Goal: Task Accomplishment & Management: Use online tool/utility

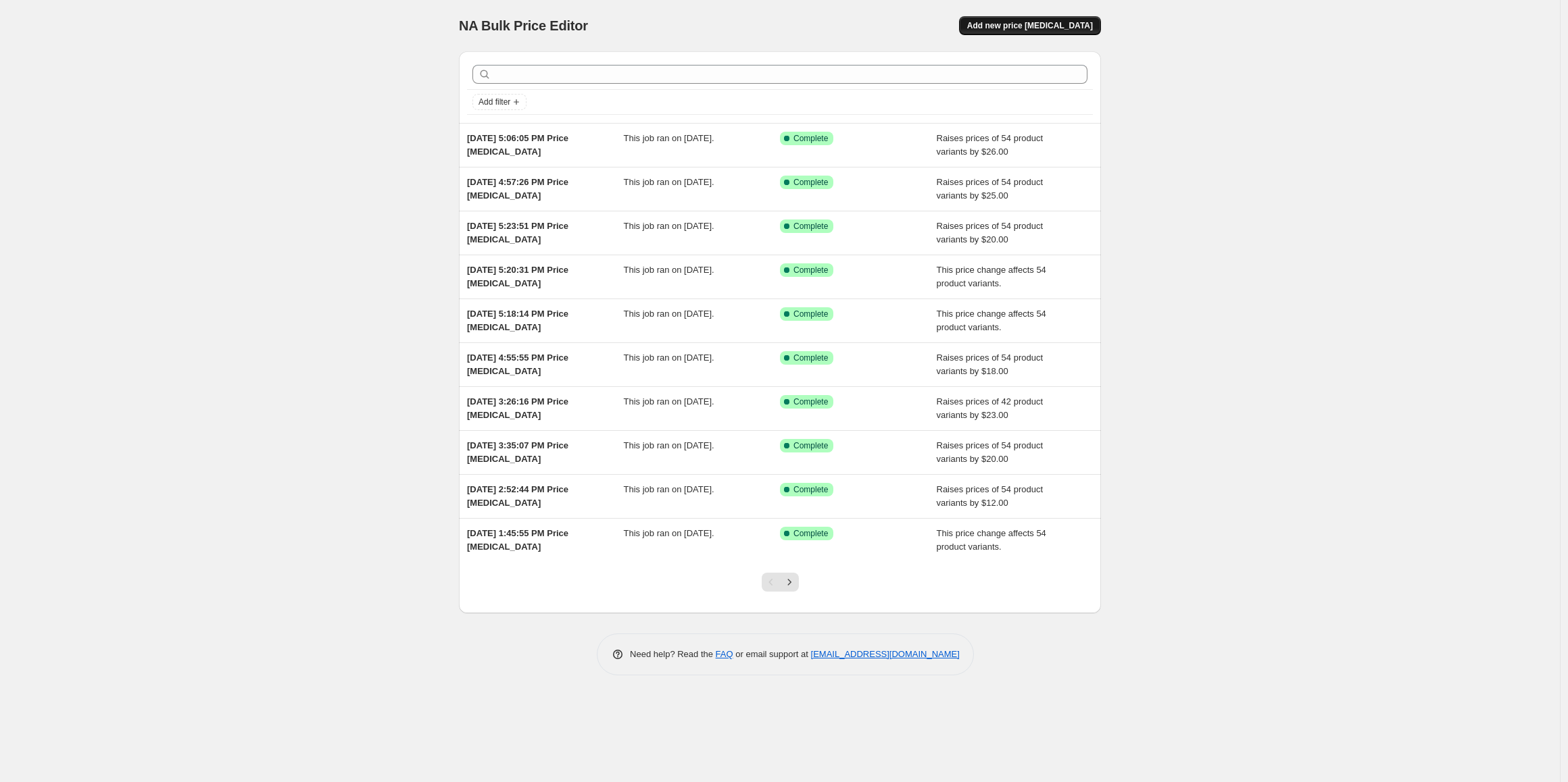
click at [1049, 22] on span "Add new price [MEDICAL_DATA]" at bounding box center [1030, 25] width 126 height 11
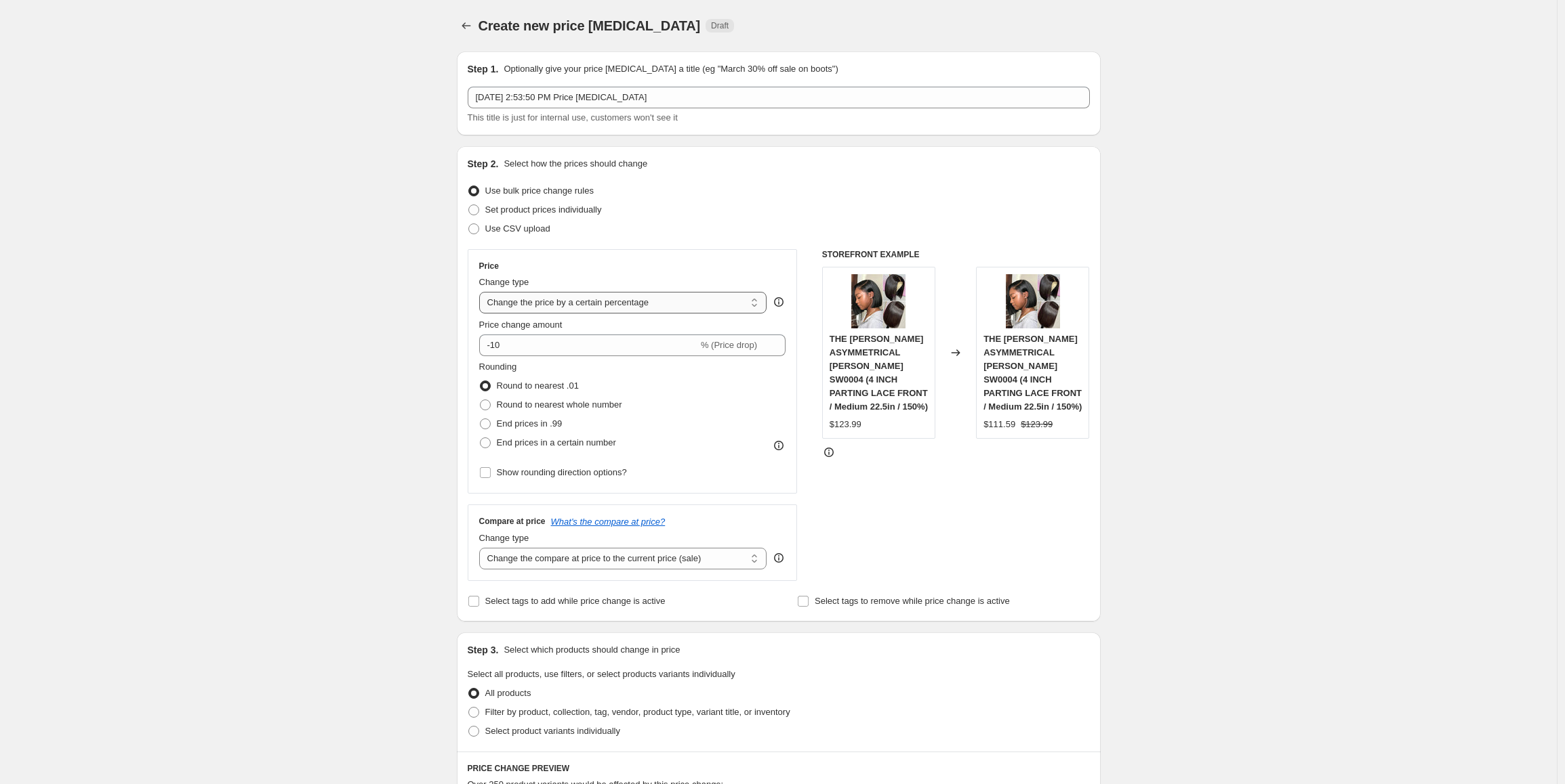
click at [599, 306] on select "Change the price to a certain amount Change the price by a certain amount Chang…" at bounding box center [623, 303] width 288 height 22
select select "by"
click at [482, 292] on select "Change the price to a certain amount Change the price by a certain amount Chang…" at bounding box center [623, 303] width 288 height 22
drag, startPoint x: 529, startPoint y: 349, endPoint x: 488, endPoint y: 349, distance: 41.0
click at [488, 349] on div "$ -10.00 (Price drop)" at bounding box center [633, 345] width 307 height 22
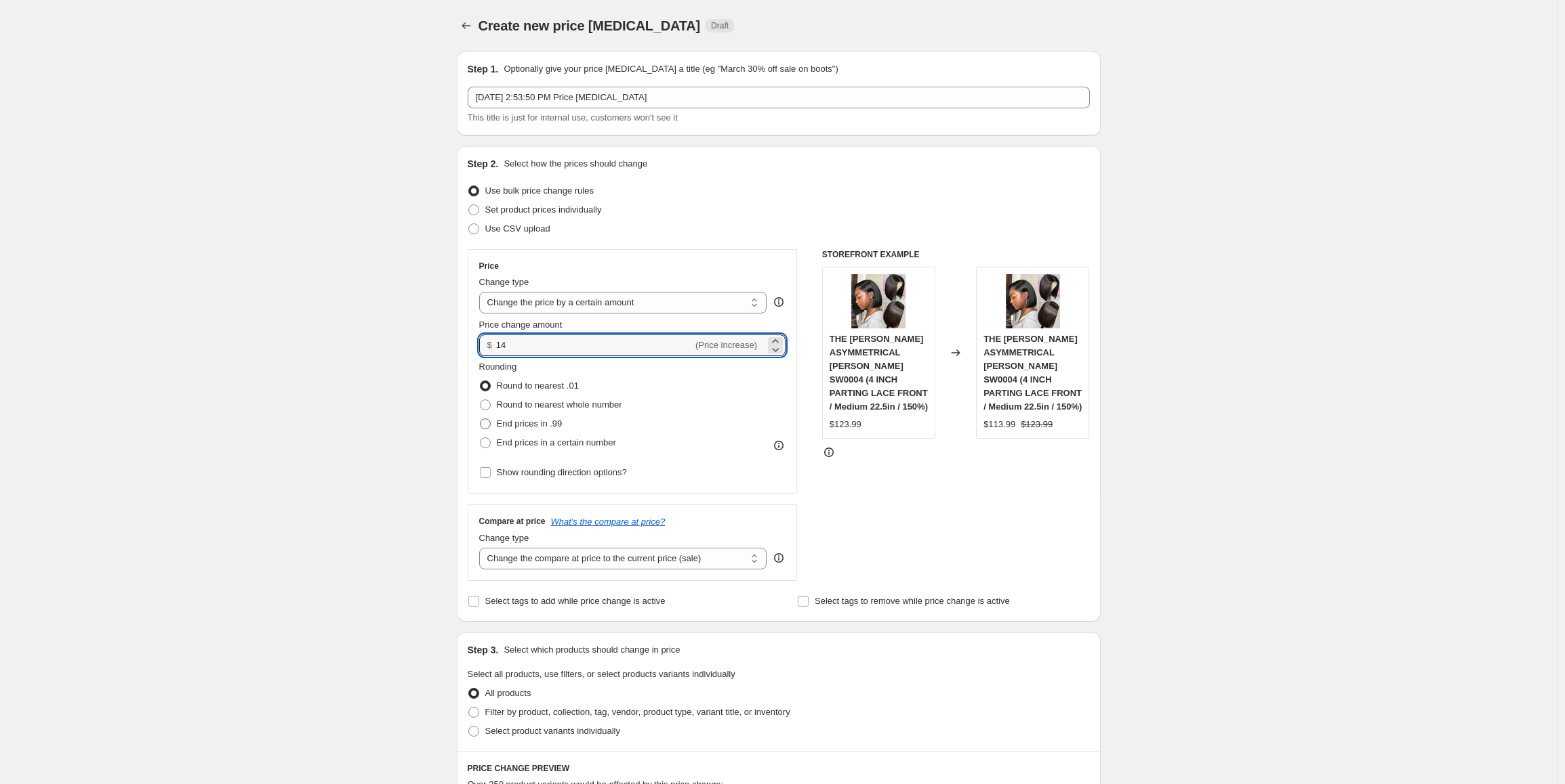
type input "14.00"
click at [562, 425] on span "End prices in .99" at bounding box center [529, 424] width 66 height 10
click at [480, 420] on input "End prices in .99" at bounding box center [479, 419] width 1 height 1
radio input "true"
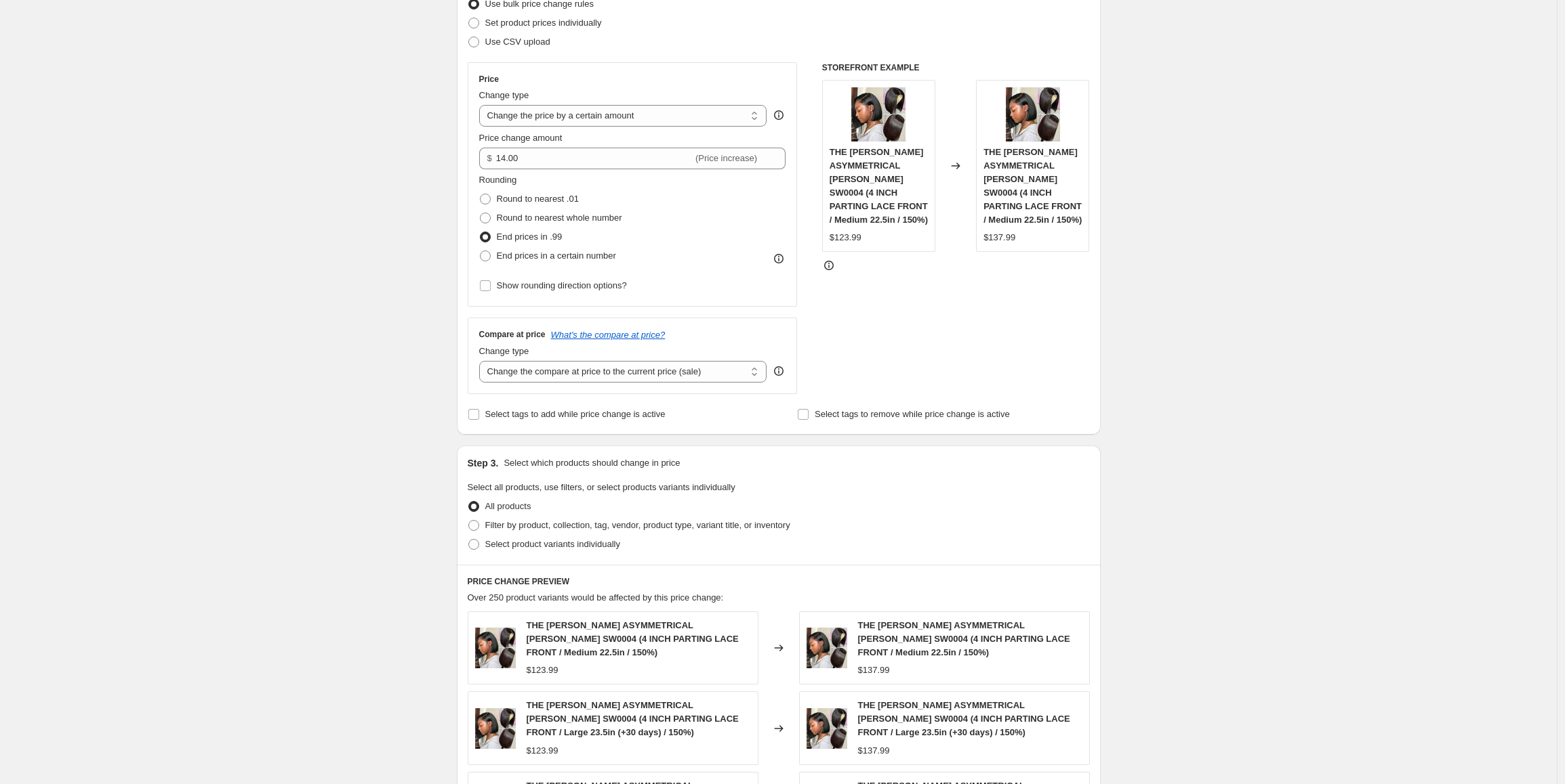
scroll to position [203, 0]
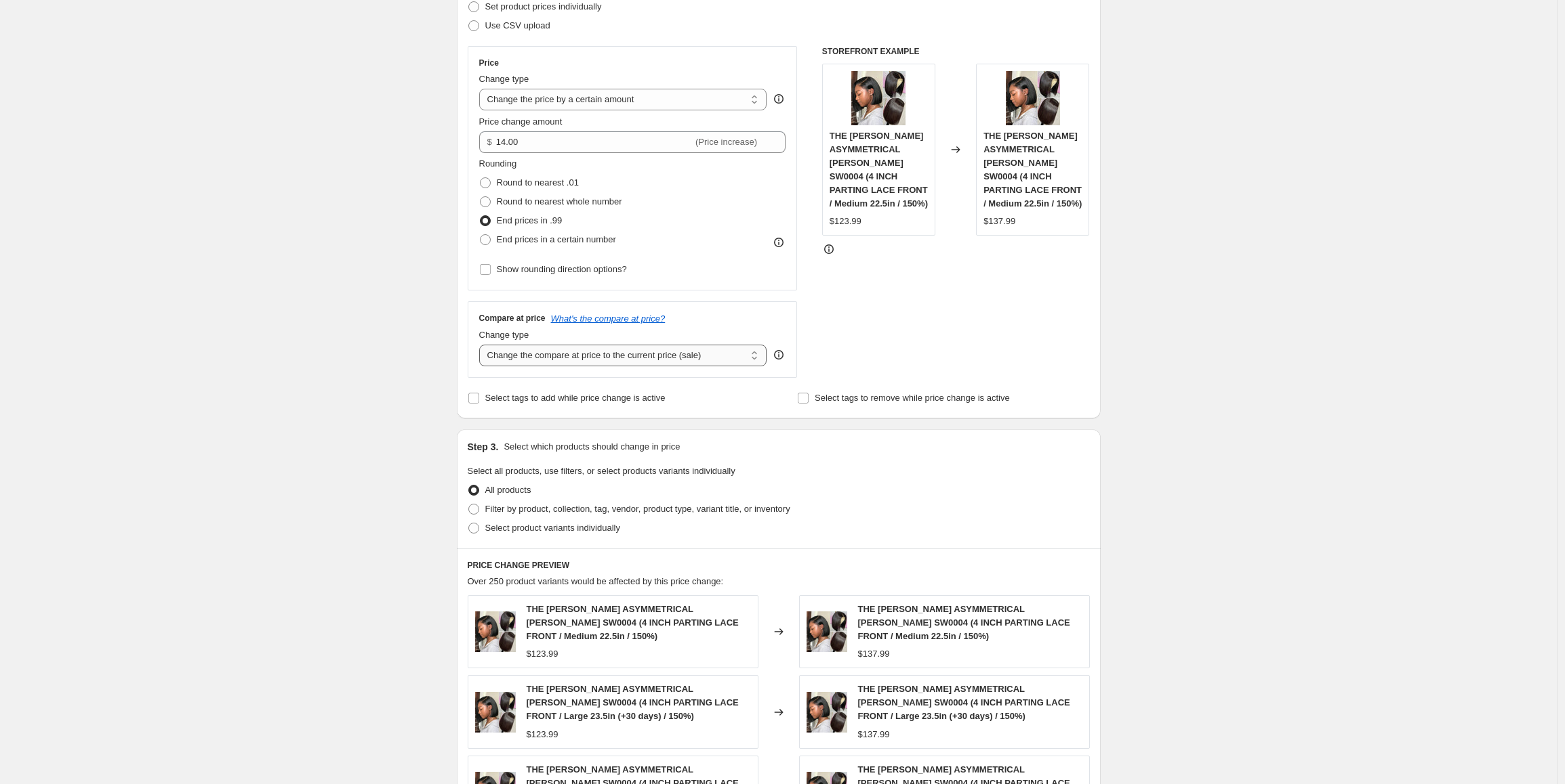
click at [600, 359] on select "Change the compare at price to the current price (sale) Change the compare at p…" at bounding box center [623, 355] width 288 height 22
select select "by"
click at [482, 345] on select "Change the compare at price to the current price (sale) Change the compare at p…" at bounding box center [623, 355] width 288 height 22
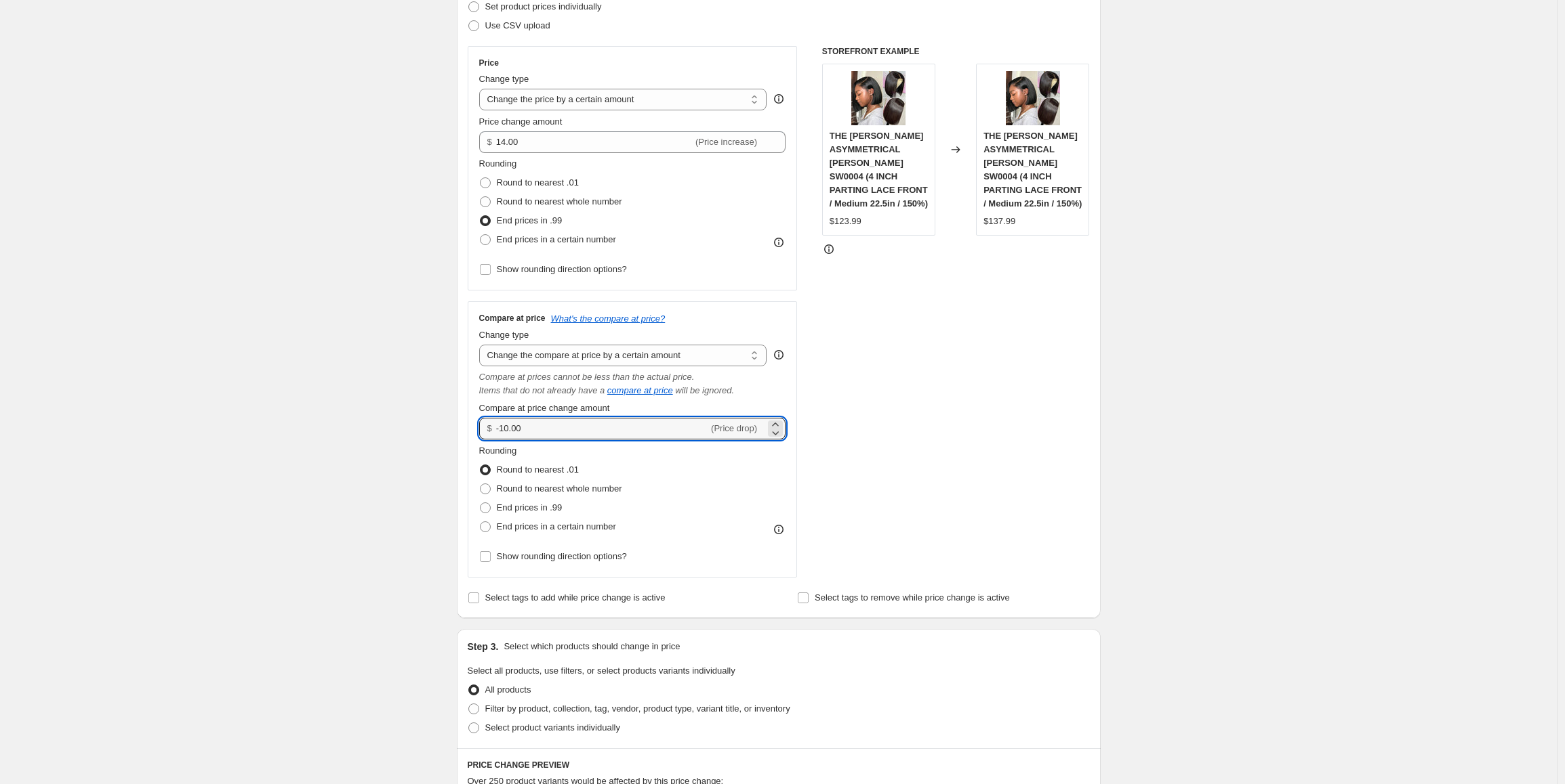
drag, startPoint x: 546, startPoint y: 433, endPoint x: 491, endPoint y: 431, distance: 55.0
click at [491, 431] on div "$ -10.00 (Price drop)" at bounding box center [633, 429] width 307 height 22
type input "35.00"
click at [529, 505] on span "End prices in .99" at bounding box center [529, 508] width 66 height 10
click at [480, 503] on input "End prices in .99" at bounding box center [479, 502] width 1 height 1
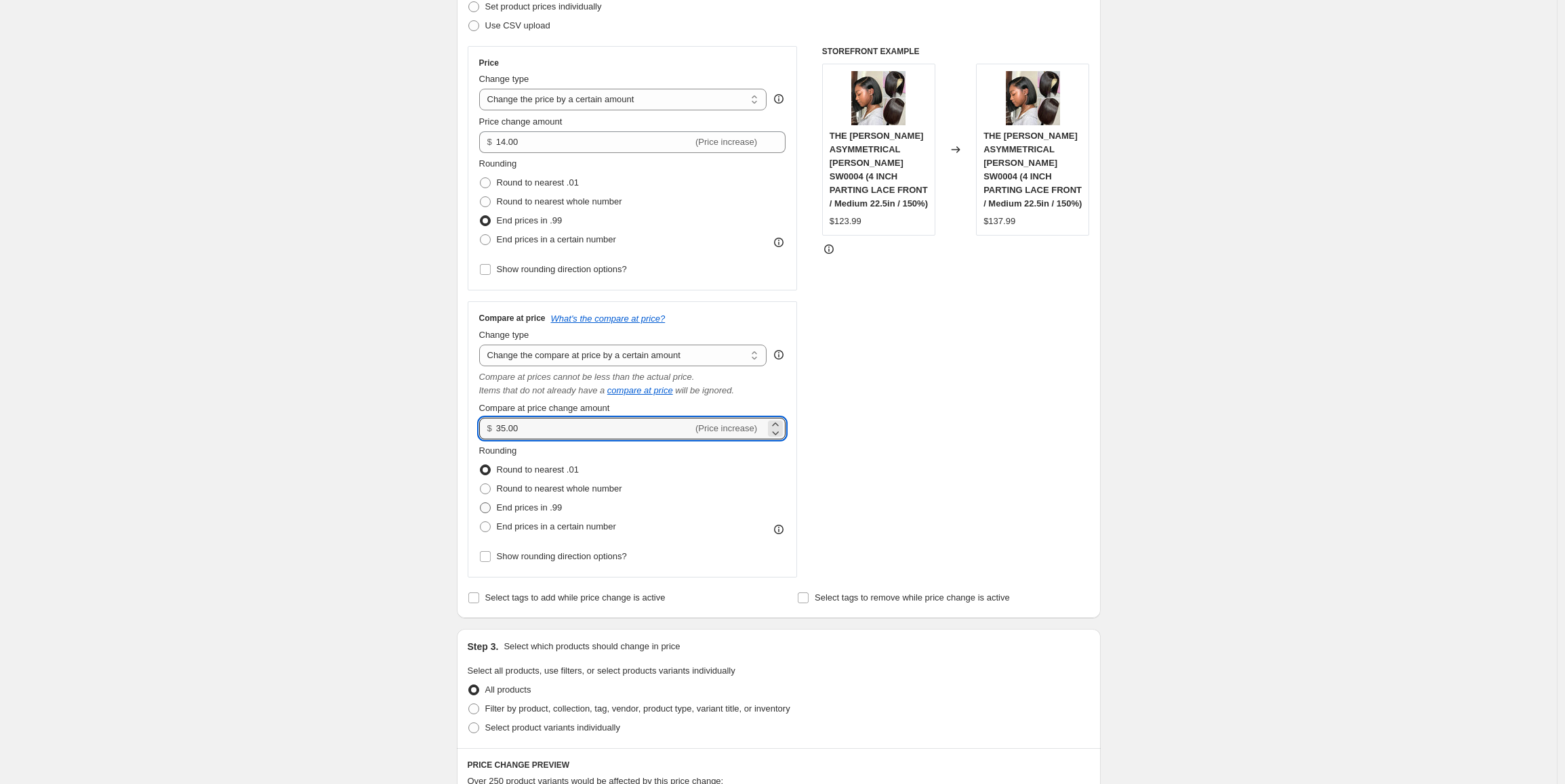
radio input "true"
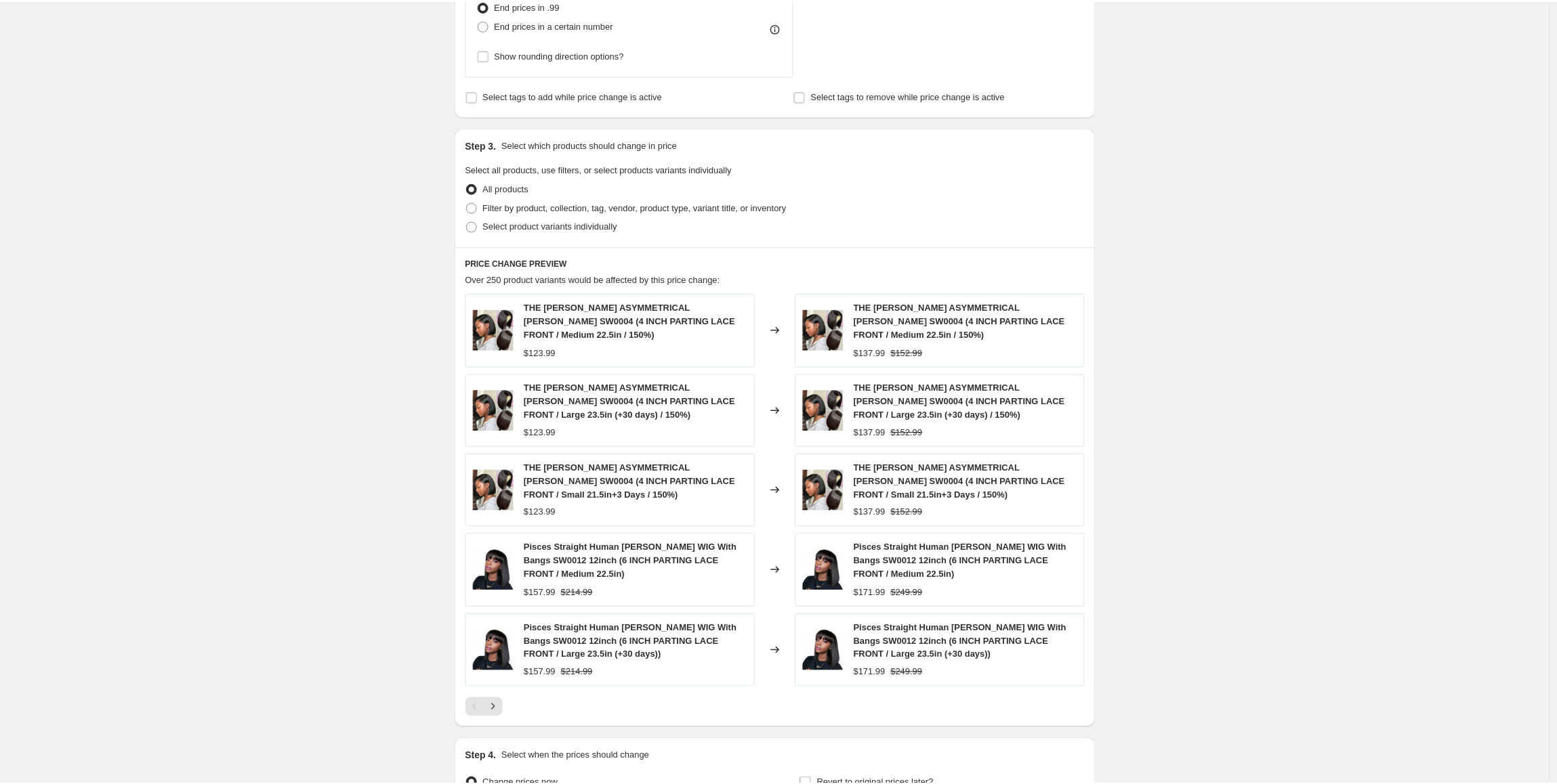
scroll to position [745, 0]
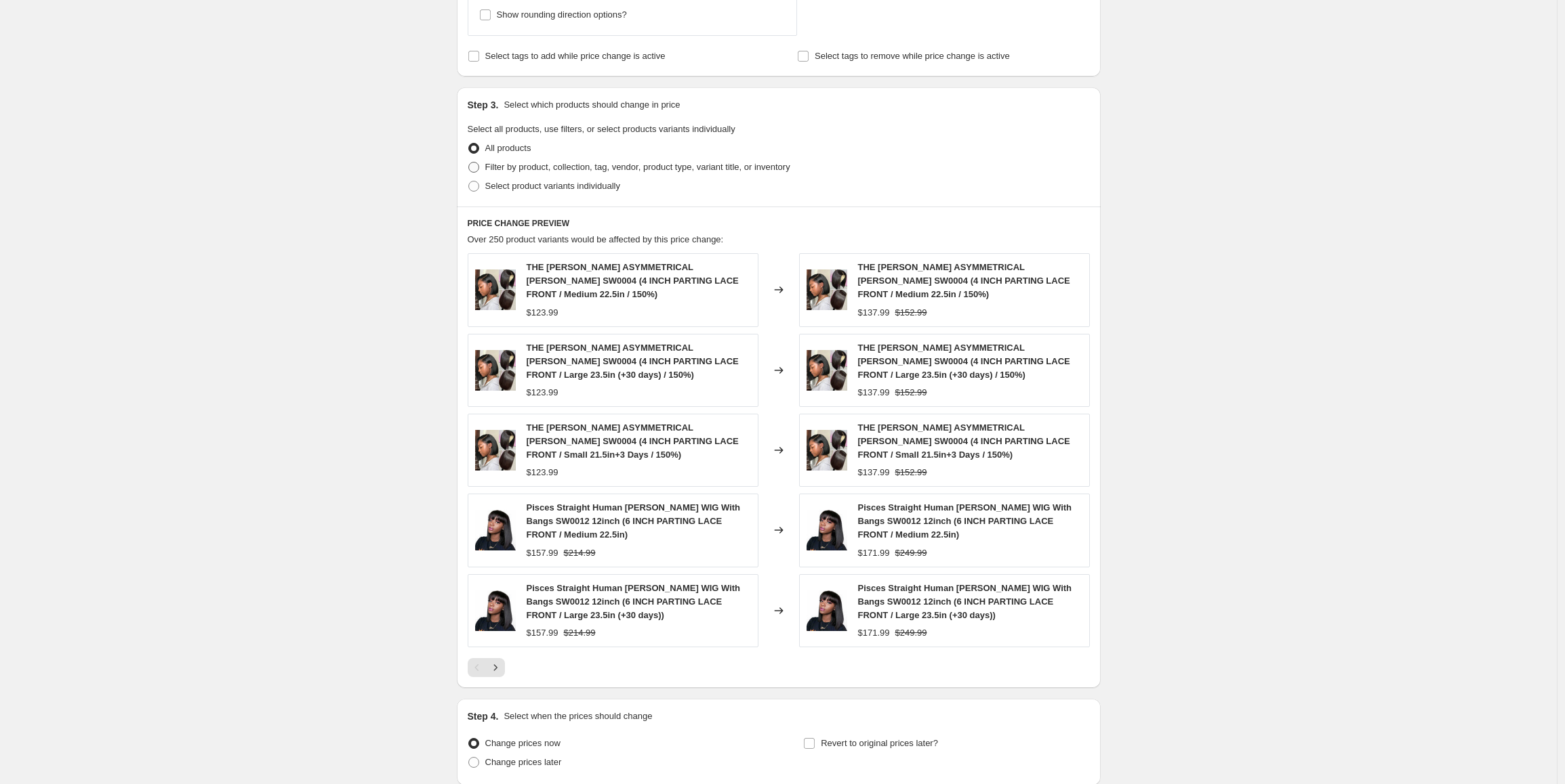
click at [733, 168] on span "Filter by product, collection, tag, vendor, product type, variant title, or inv…" at bounding box center [637, 167] width 305 height 10
click at [469, 162] on input "Filter by product, collection, tag, vendor, product type, variant title, or inv…" at bounding box center [468, 162] width 1 height 1
radio input "true"
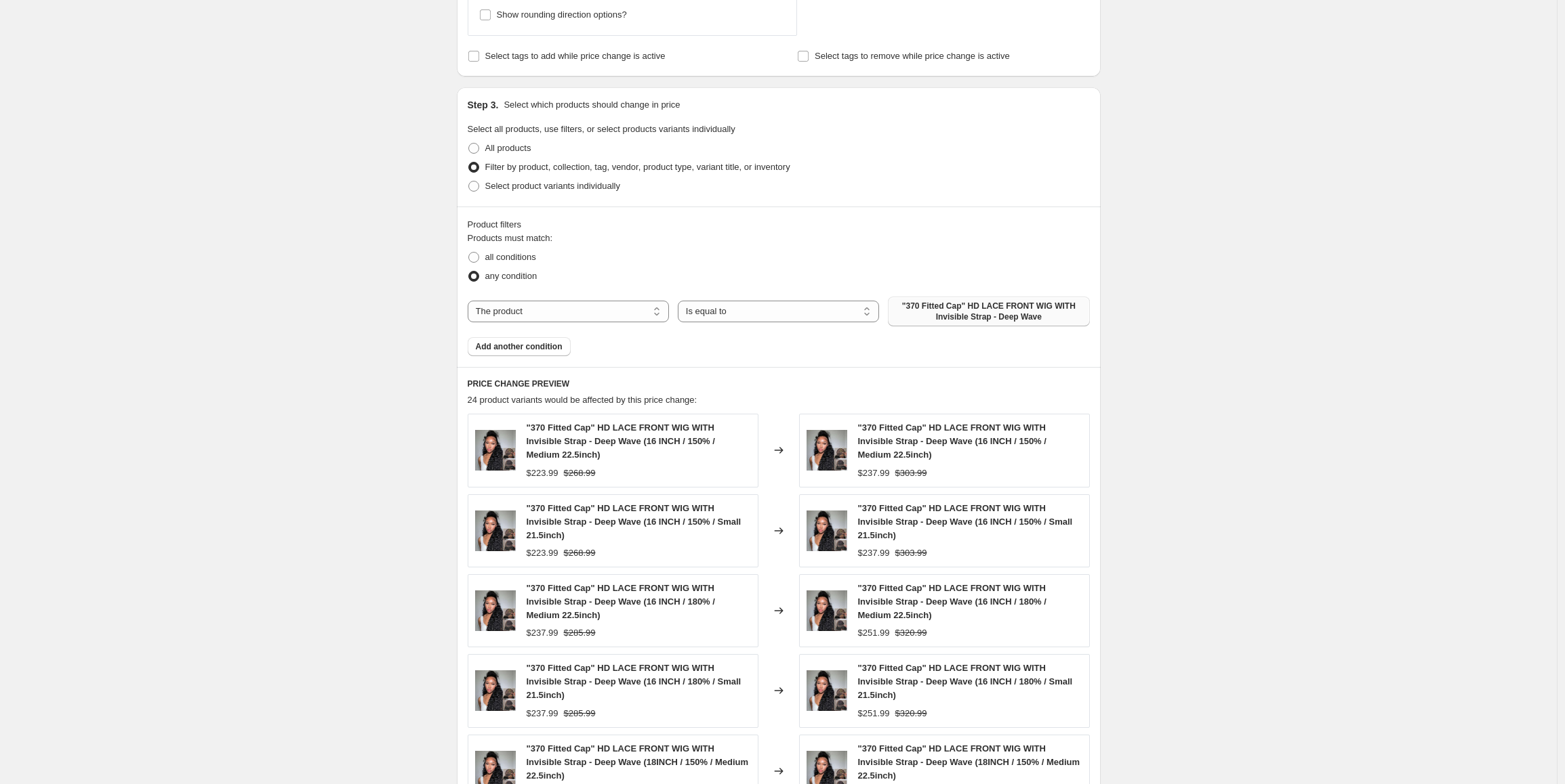
click at [953, 314] on span ""370 Fitted Cap" HD LACE FRONT WIG WITH Invisible Strap - Deep Wave" at bounding box center [988, 312] width 185 height 22
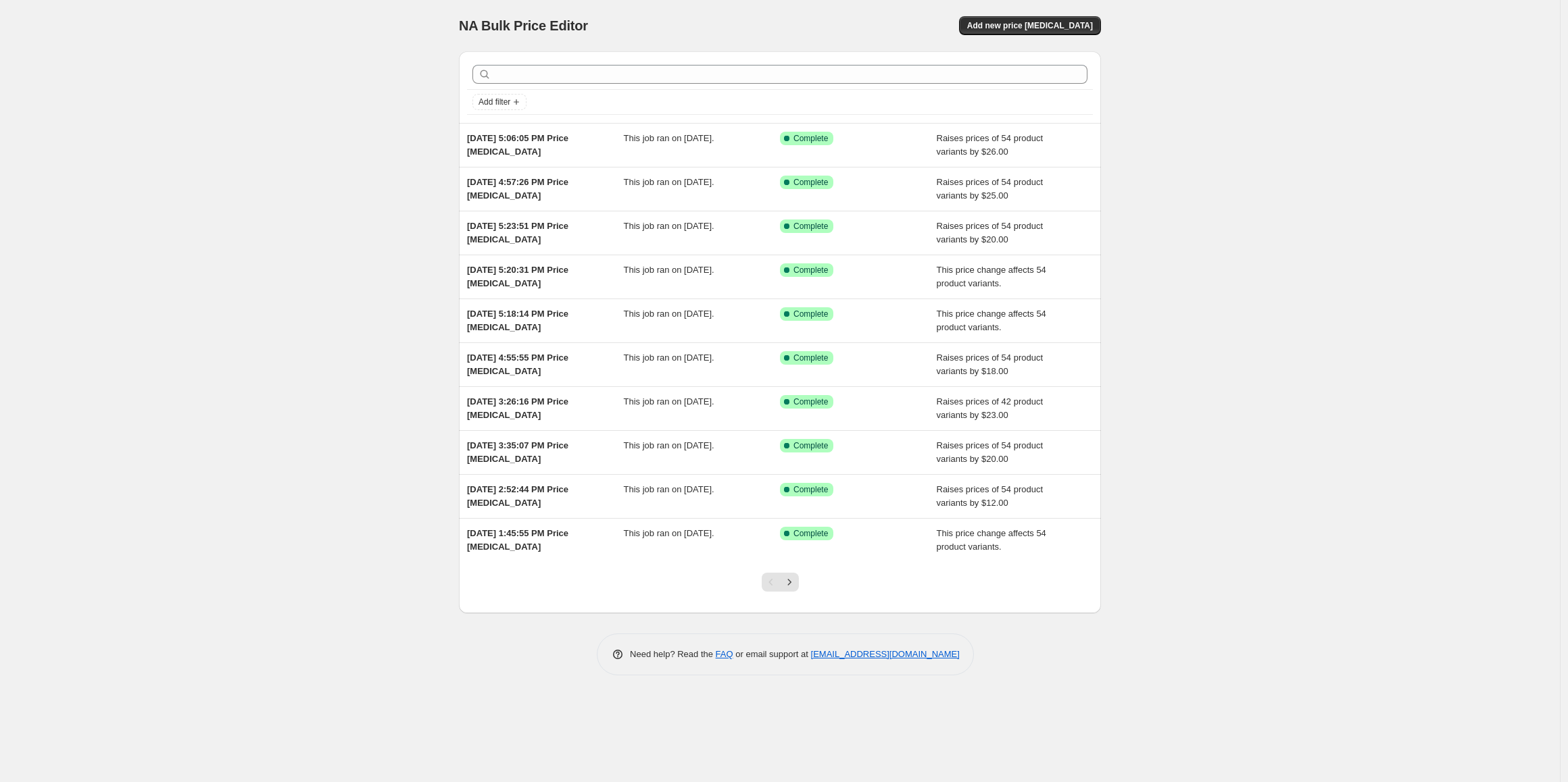
click at [1049, 35] on div "NA Bulk Price Editor. This page is ready NA Bulk Price Editor Add new price [ME…" at bounding box center [779, 25] width 642 height 51
click at [1047, 28] on span "Add new price [MEDICAL_DATA]" at bounding box center [1030, 25] width 126 height 11
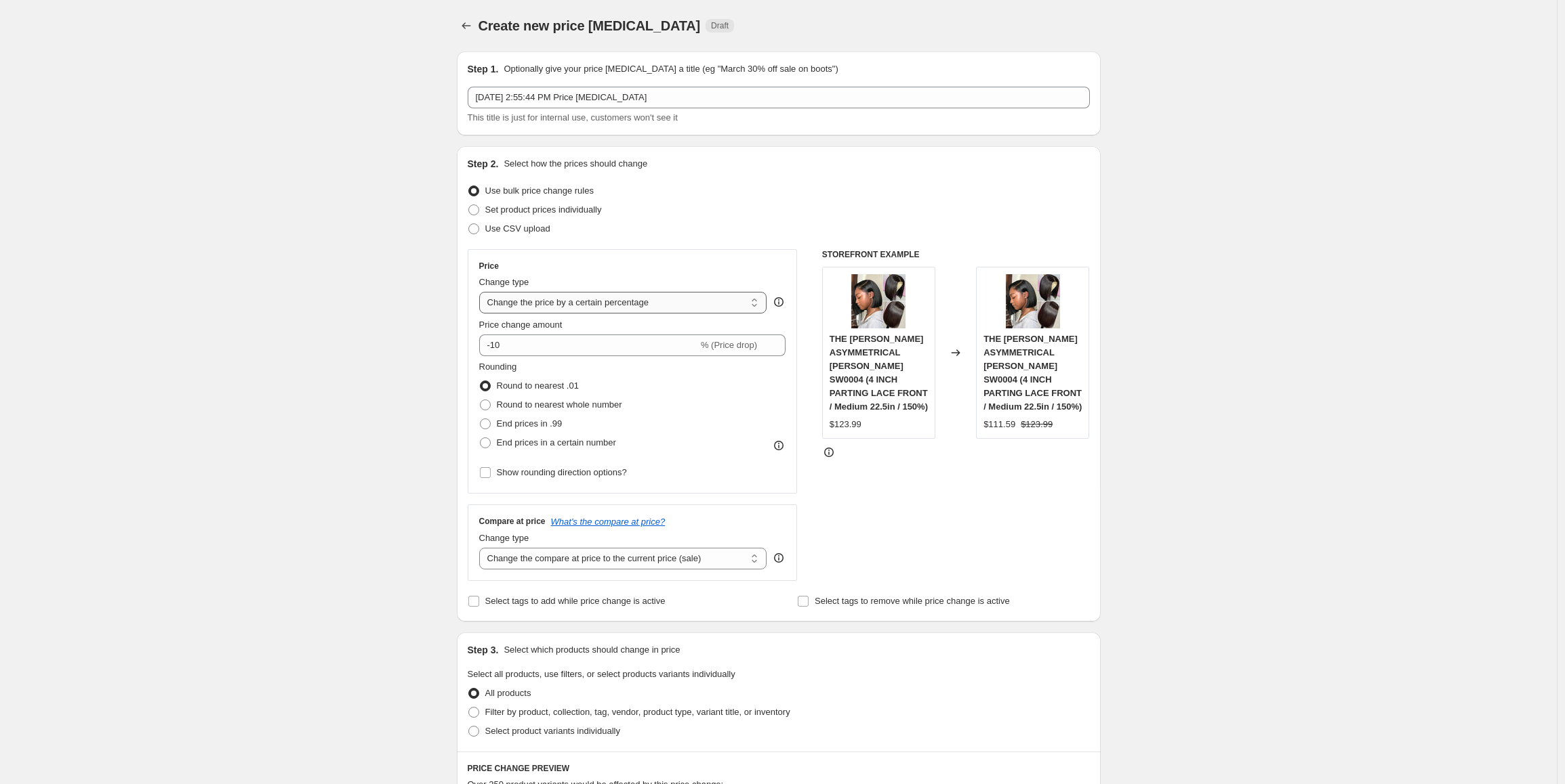
click at [584, 300] on select "Change the price to a certain amount Change the price by a certain amount Chang…" at bounding box center [623, 303] width 288 height 22
select select "by"
click at [482, 292] on select "Change the price to a certain amount Change the price by a certain amount Chang…" at bounding box center [623, 303] width 288 height 22
click at [561, 350] on input "-10.00" at bounding box center [602, 345] width 212 height 22
drag, startPoint x: 561, startPoint y: 350, endPoint x: 462, endPoint y: 350, distance: 99.0
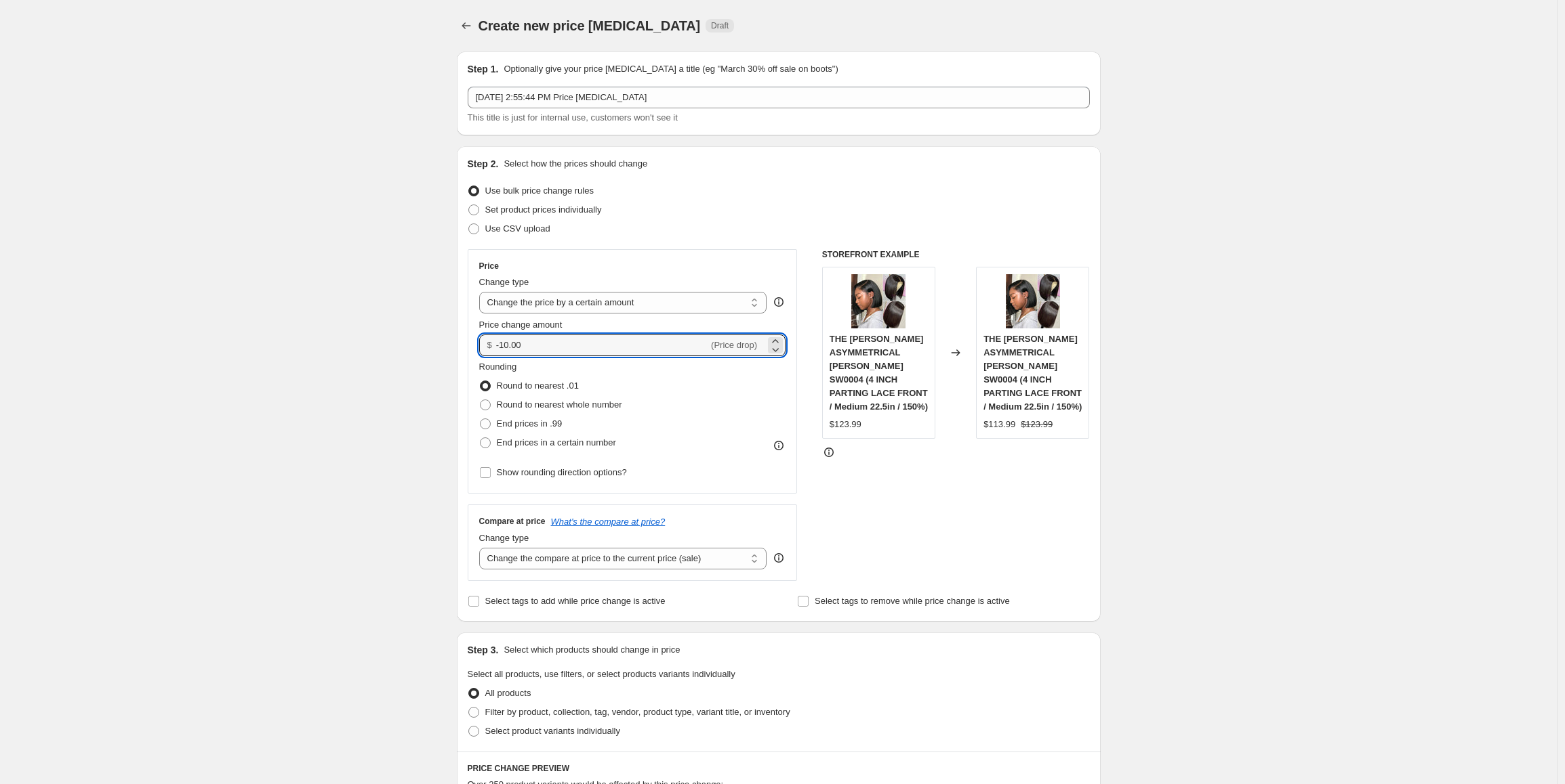
click at [462, 350] on div "Step 2. Select how the prices should change Use bulk price change rules Set pro…" at bounding box center [778, 384] width 643 height 475
type input "14.00"
click at [517, 420] on span "End prices in .99" at bounding box center [529, 424] width 66 height 10
click at [480, 420] on input "End prices in .99" at bounding box center [479, 419] width 1 height 1
radio input "true"
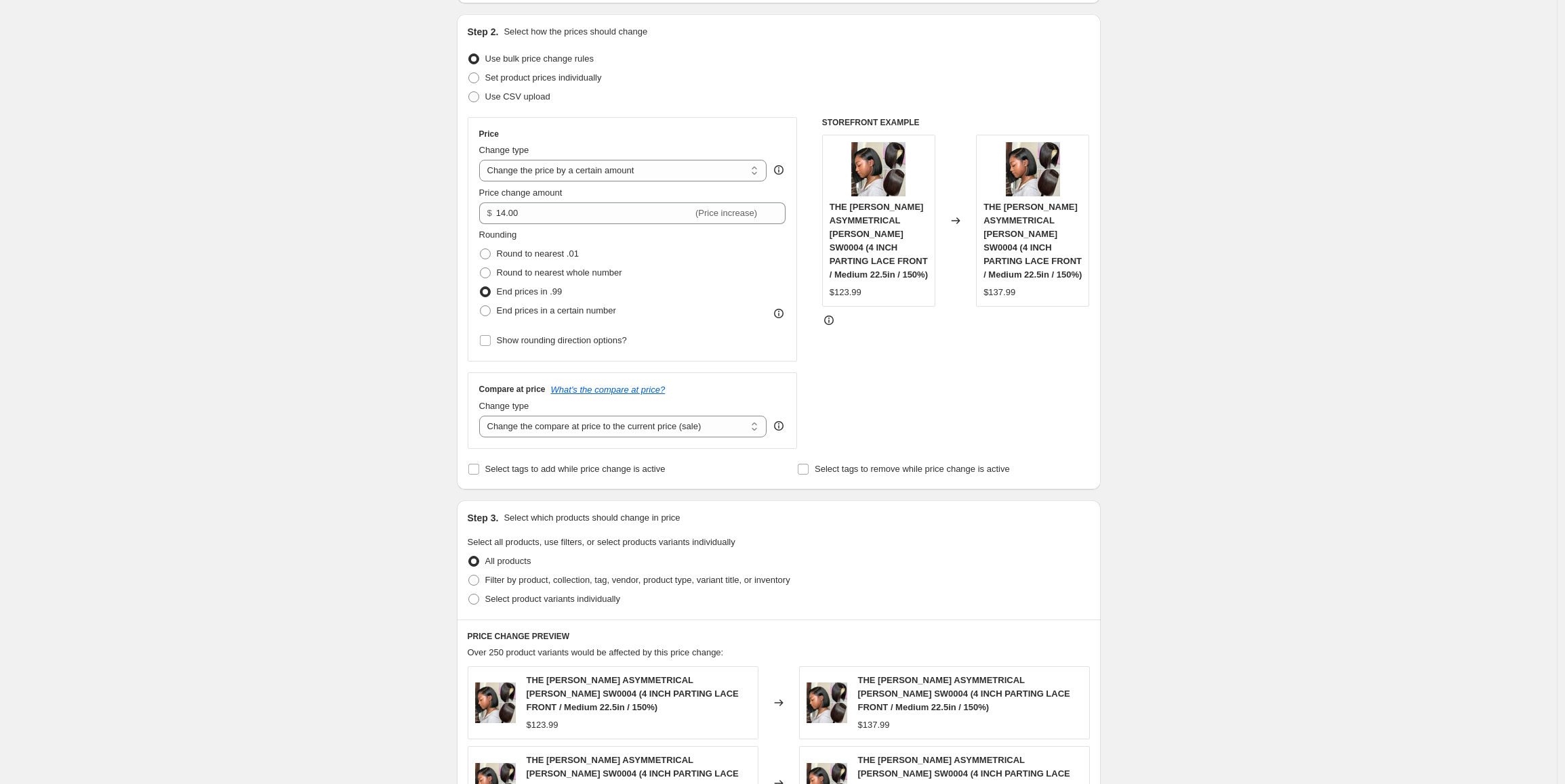
scroll to position [271, 0]
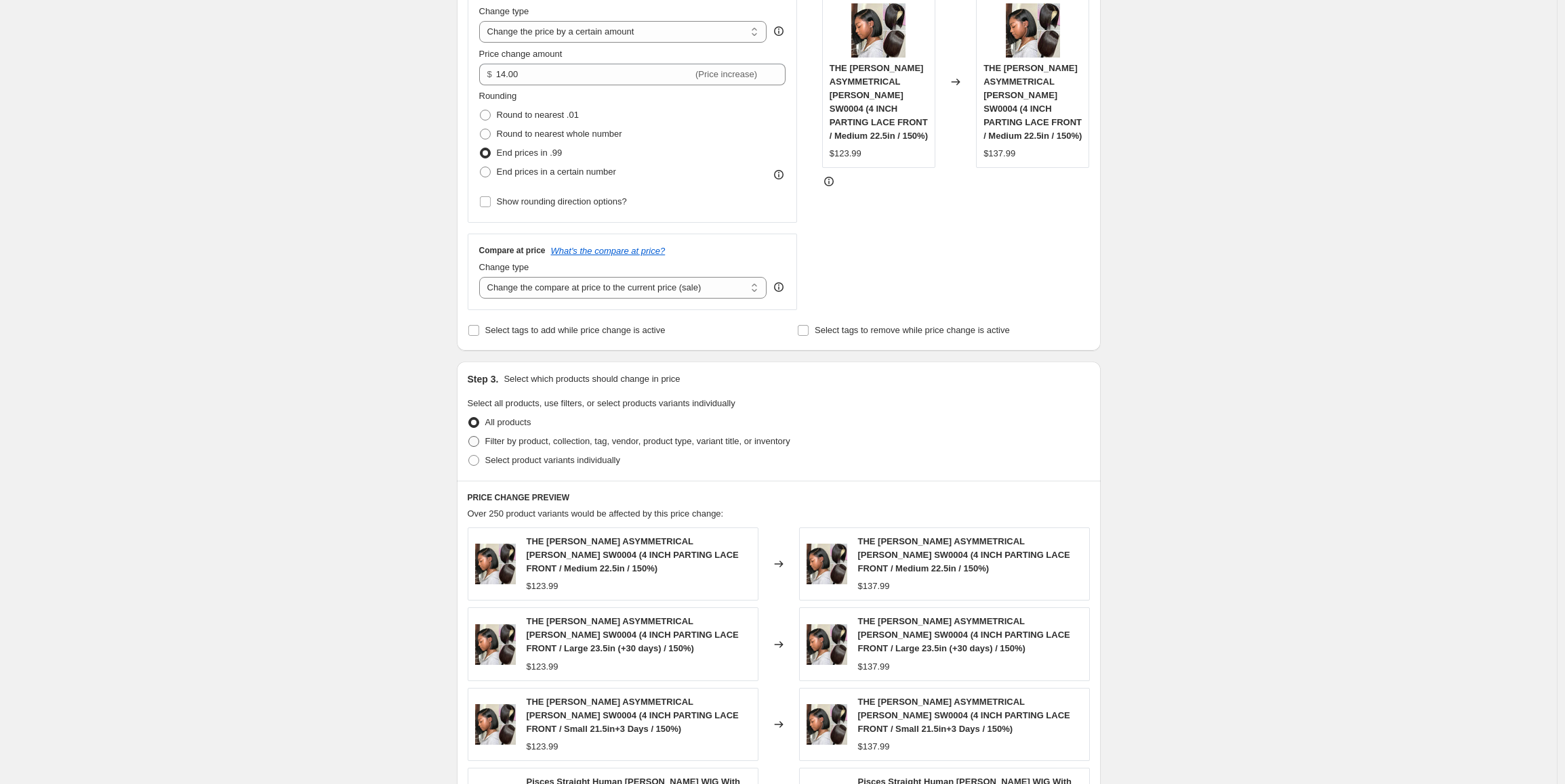
click at [658, 442] on span "Filter by product, collection, tag, vendor, product type, variant title, or inv…" at bounding box center [637, 441] width 305 height 10
click at [469, 437] on input "Filter by product, collection, tag, vendor, product type, variant title, or inv…" at bounding box center [468, 436] width 1 height 1
radio input "true"
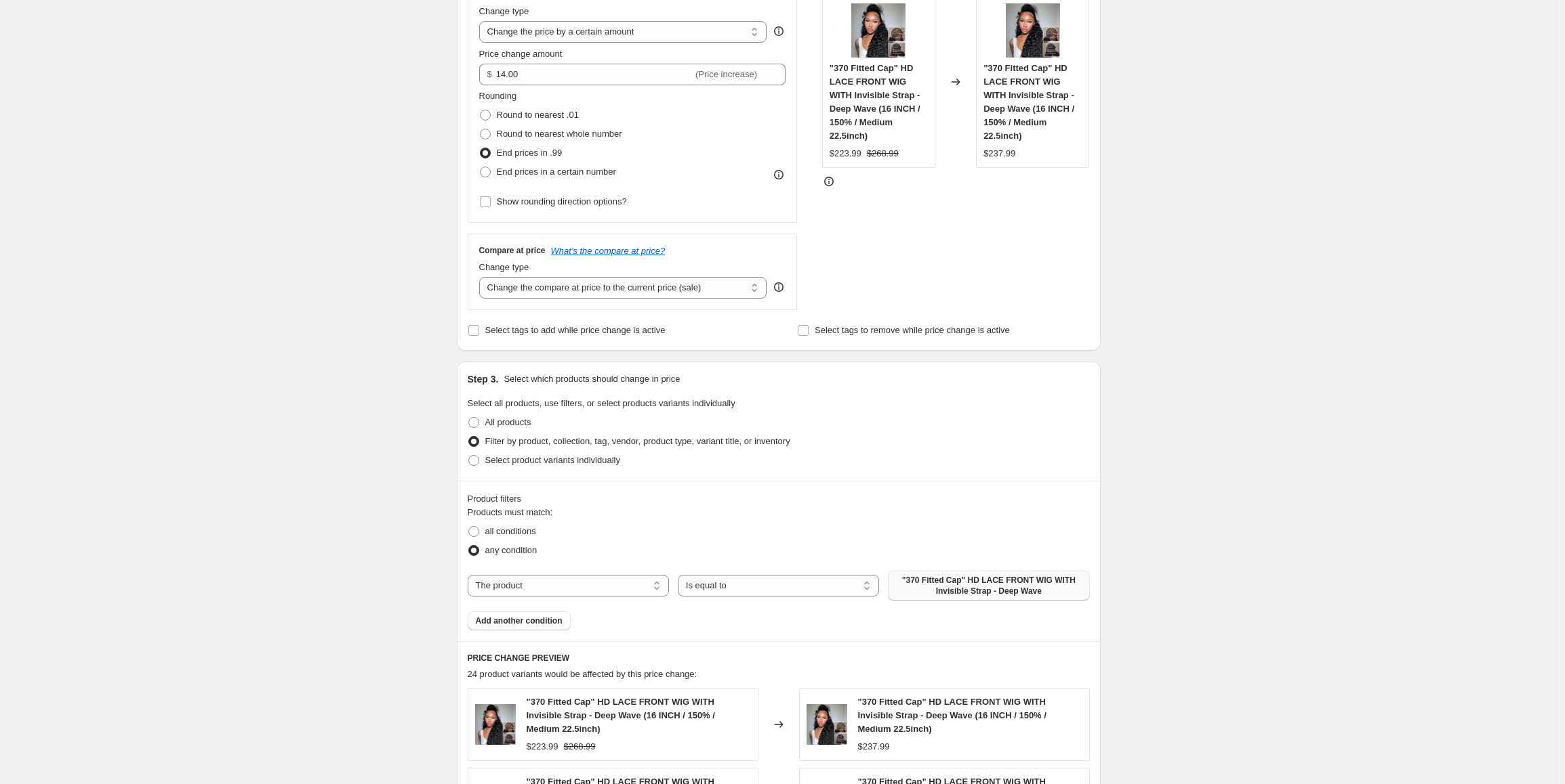
click at [944, 585] on span ""370 Fitted Cap" HD LACE FRONT WIG WITH Invisible Strap - Deep Wave" at bounding box center [988, 586] width 185 height 22
click at [699, 291] on select "Change the compare at price to the current price (sale) Change the compare at p…" at bounding box center [623, 288] width 288 height 22
select select "by"
click at [482, 277] on select "Change the compare at price to the current price (sale) Change the compare at p…" at bounding box center [623, 288] width 288 height 22
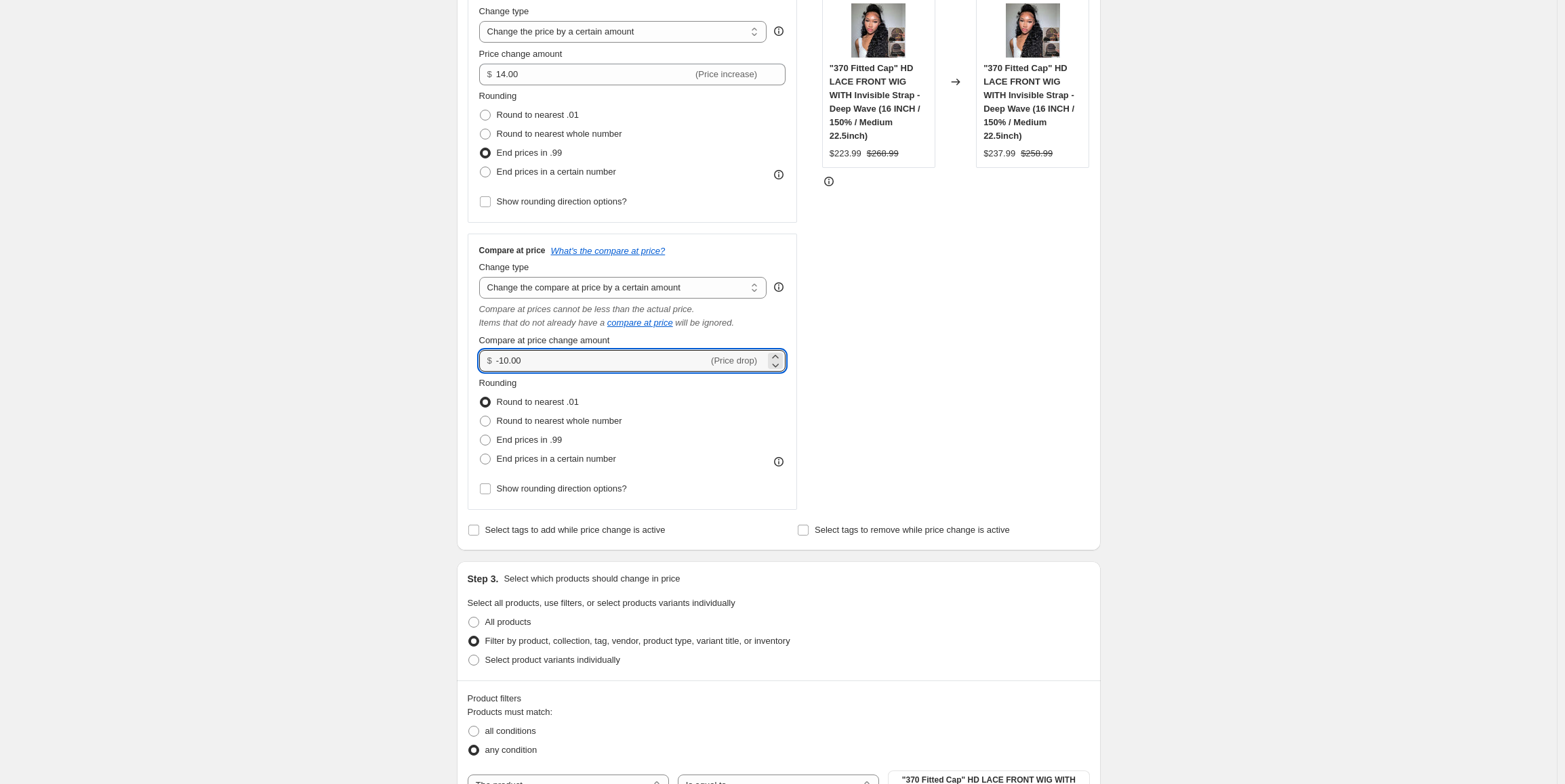
drag, startPoint x: 526, startPoint y: 354, endPoint x: 468, endPoint y: 361, distance: 58.4
click at [468, 361] on div "Step 2. Select how the prices should change Use bulk price change rules Set pro…" at bounding box center [778, 213] width 643 height 675
type input "45.00"
click at [524, 440] on span "End prices in .99" at bounding box center [529, 440] width 66 height 10
click at [480, 435] on input "End prices in .99" at bounding box center [479, 434] width 1 height 1
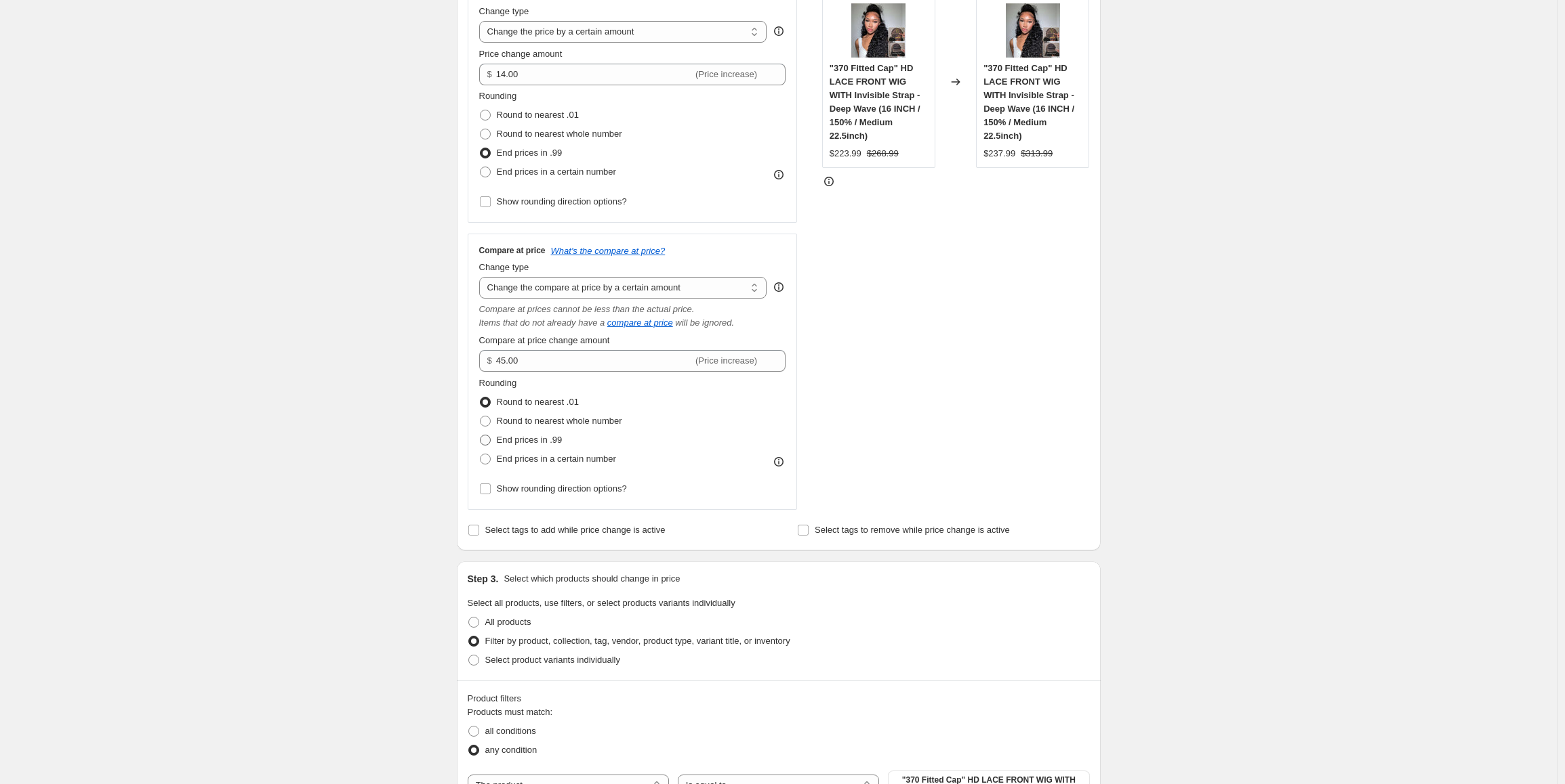
radio input "true"
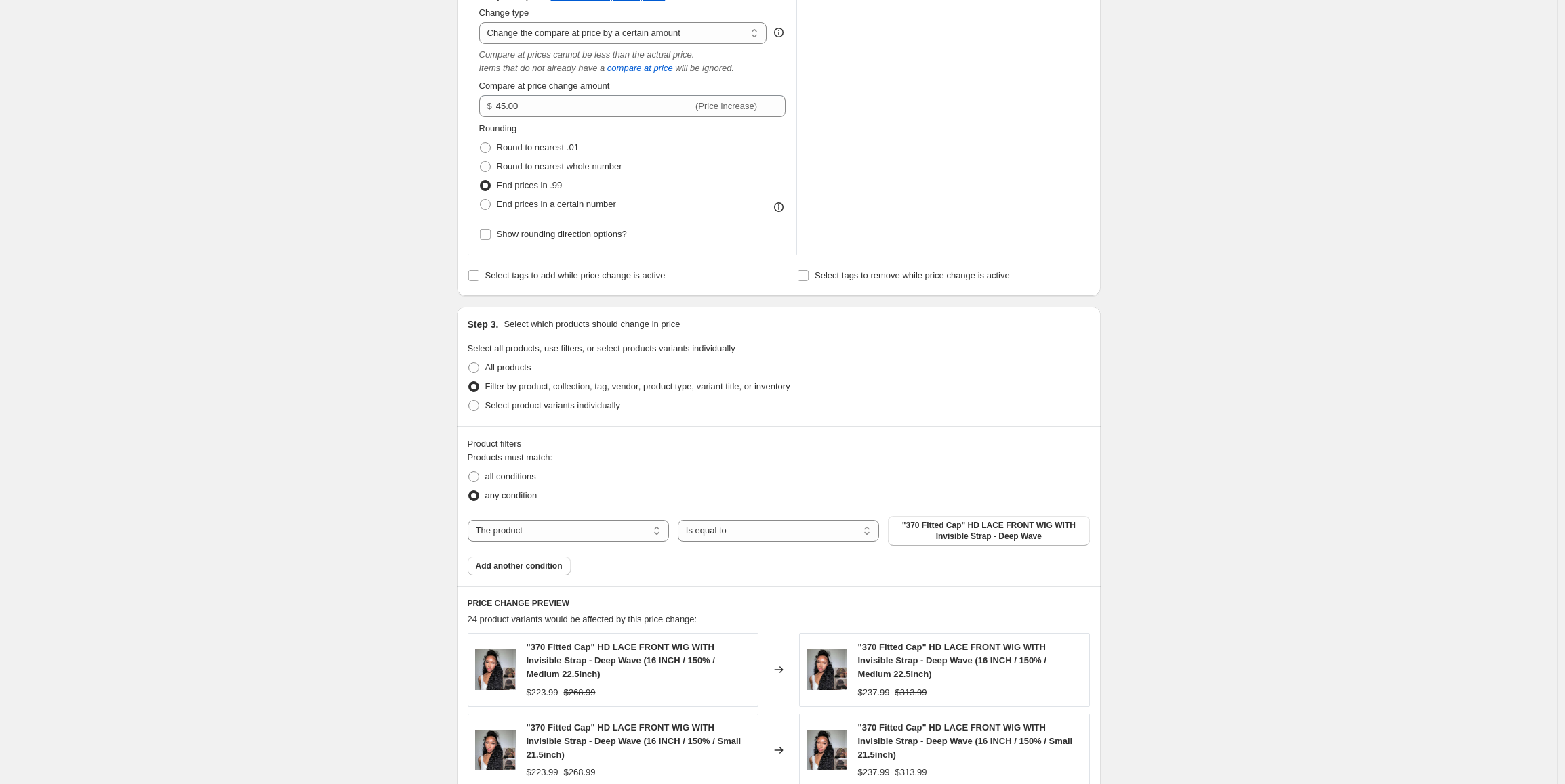
scroll to position [542, 0]
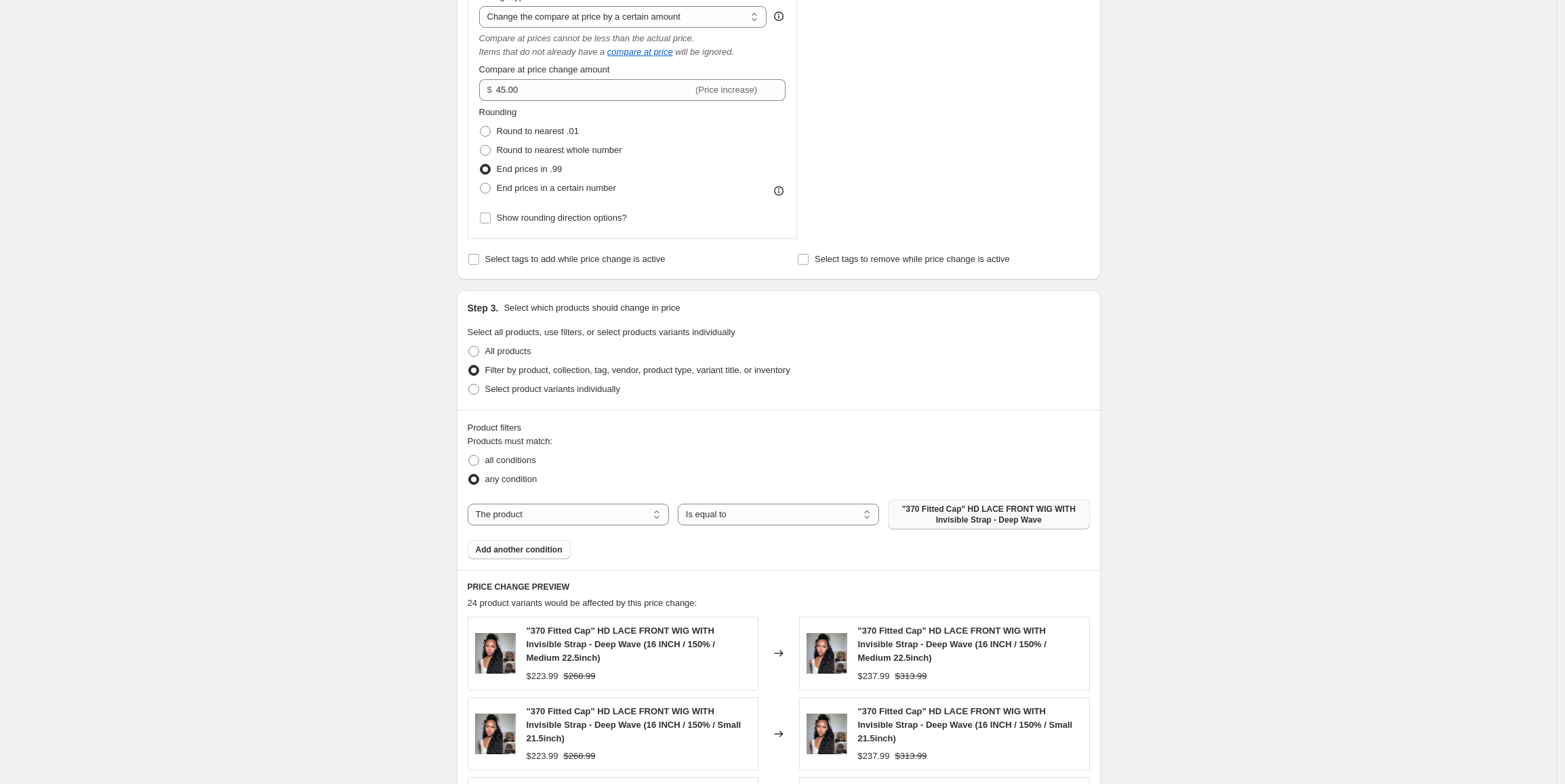
click at [985, 517] on span ""370 Fitted Cap" HD LACE FRONT WIG WITH Invisible Strap - Deep Wave" at bounding box center [988, 514] width 185 height 22
click at [951, 515] on span ""370 Fitted Cap" HD LACE FRONT WIG WITH Invisible Strap - Deep Wave" at bounding box center [988, 514] width 185 height 22
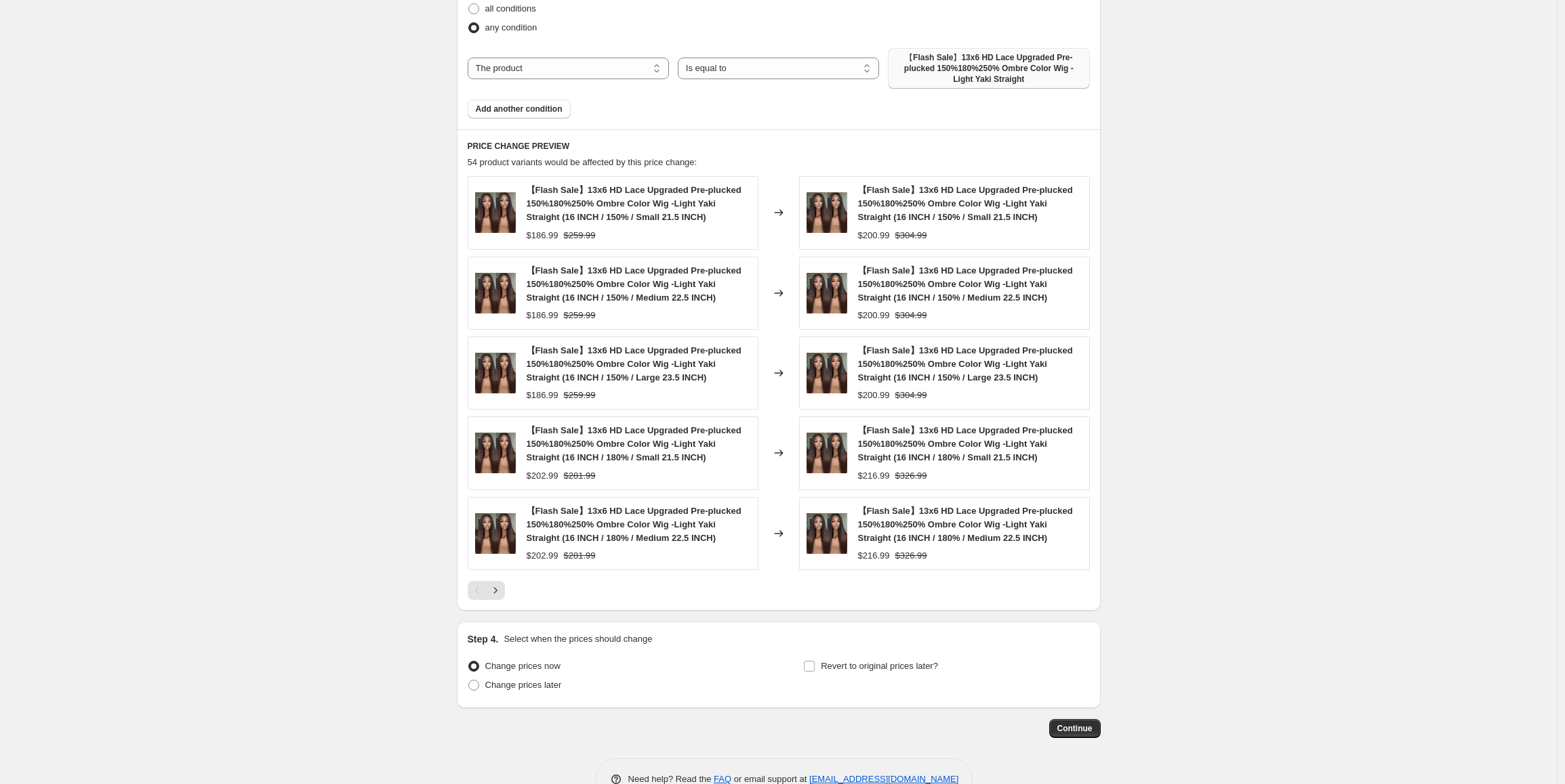
scroll to position [1016, 0]
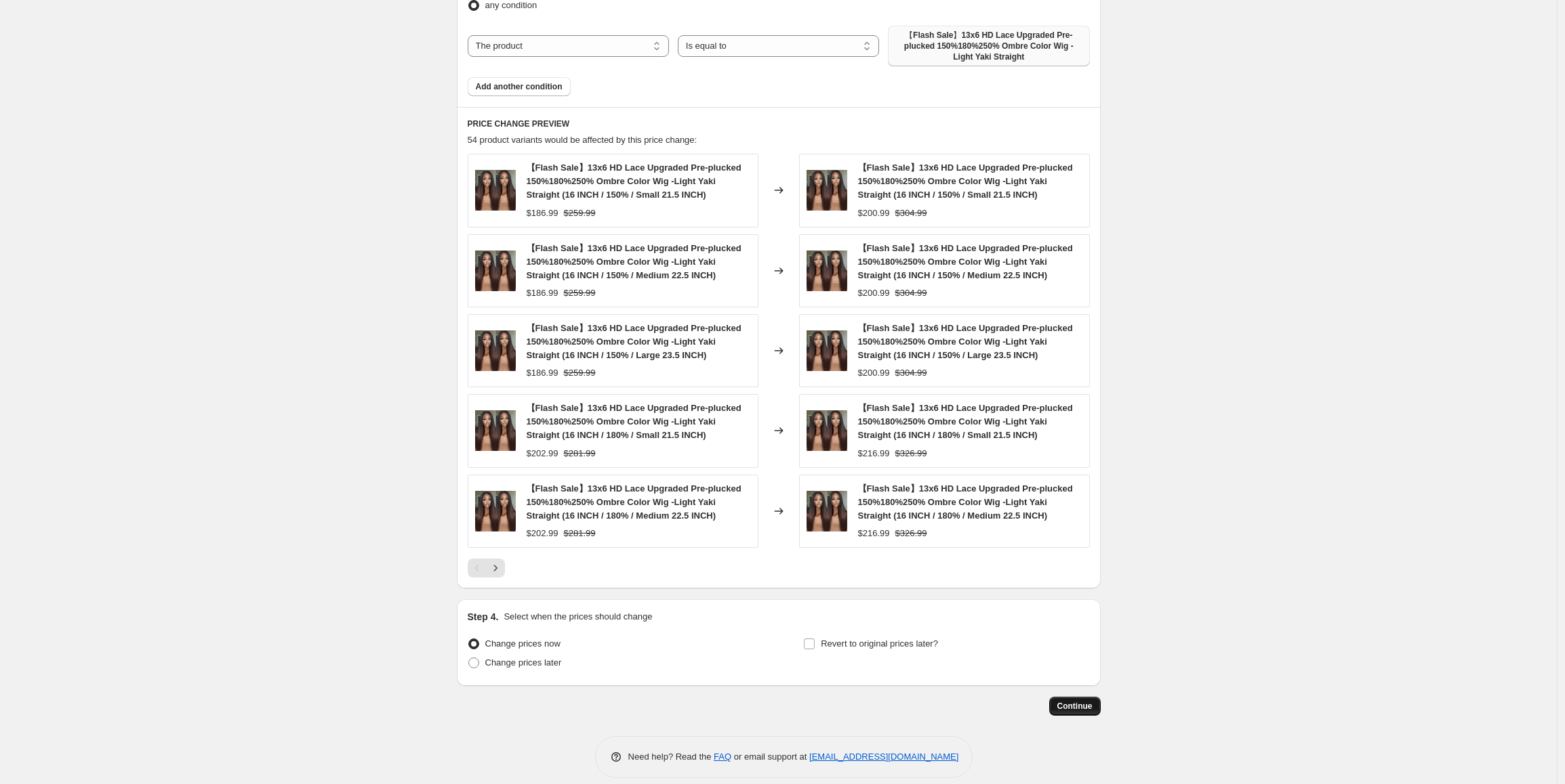
click at [1077, 706] on span "Continue" at bounding box center [1074, 706] width 35 height 11
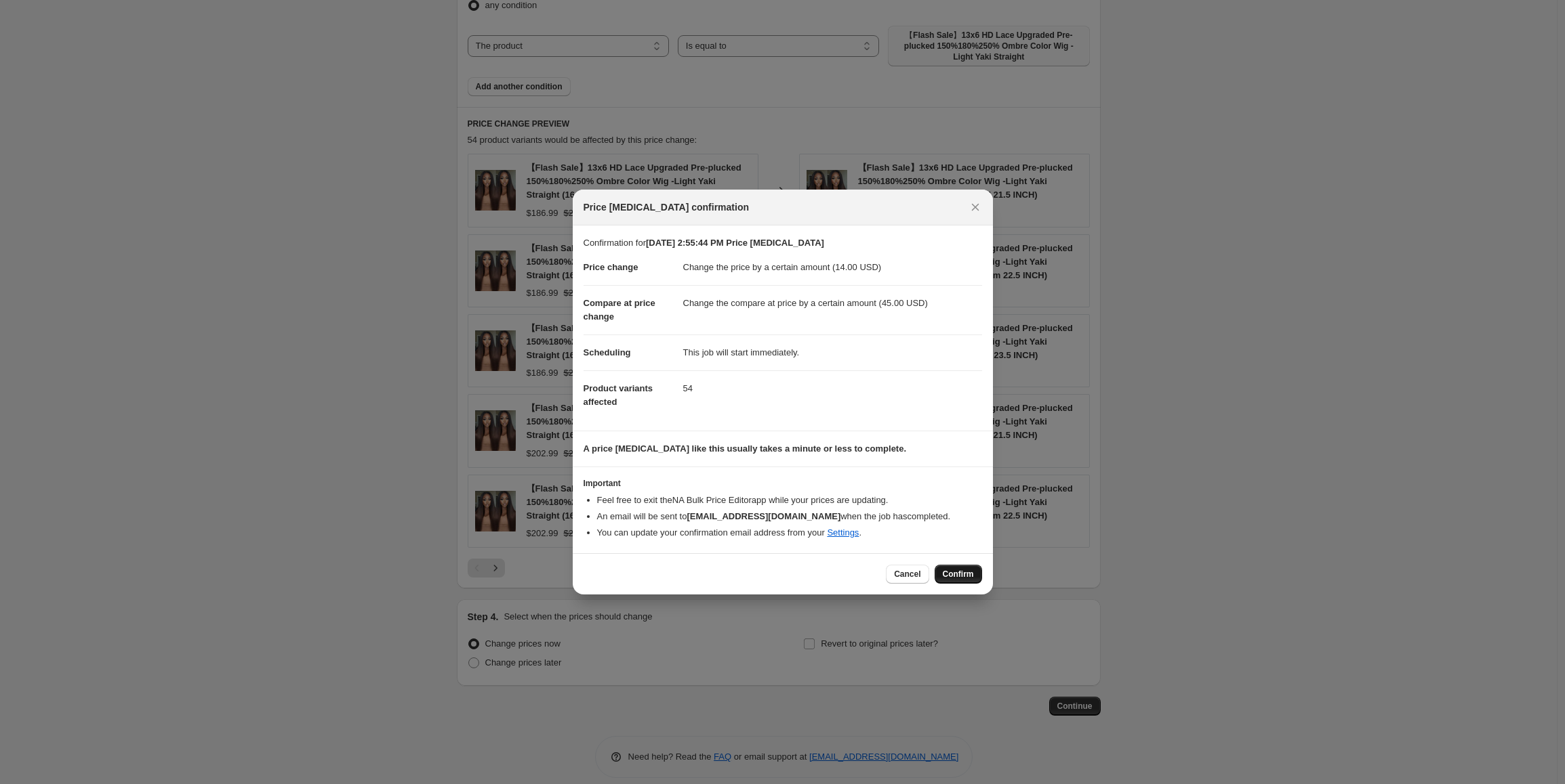
click at [963, 578] on span "Confirm" at bounding box center [958, 574] width 31 height 11
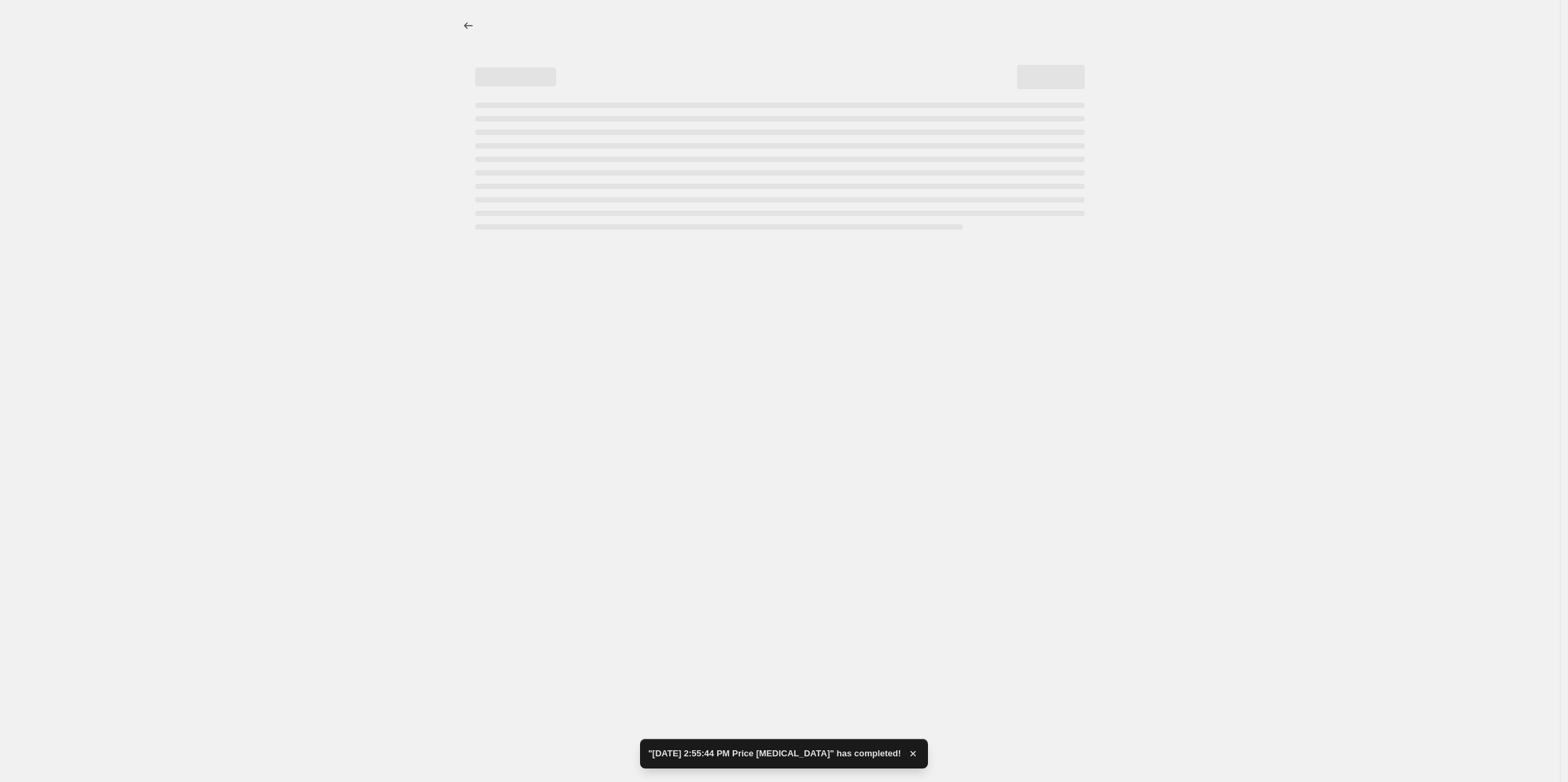
select select "by"
